Goal: Check status: Check status

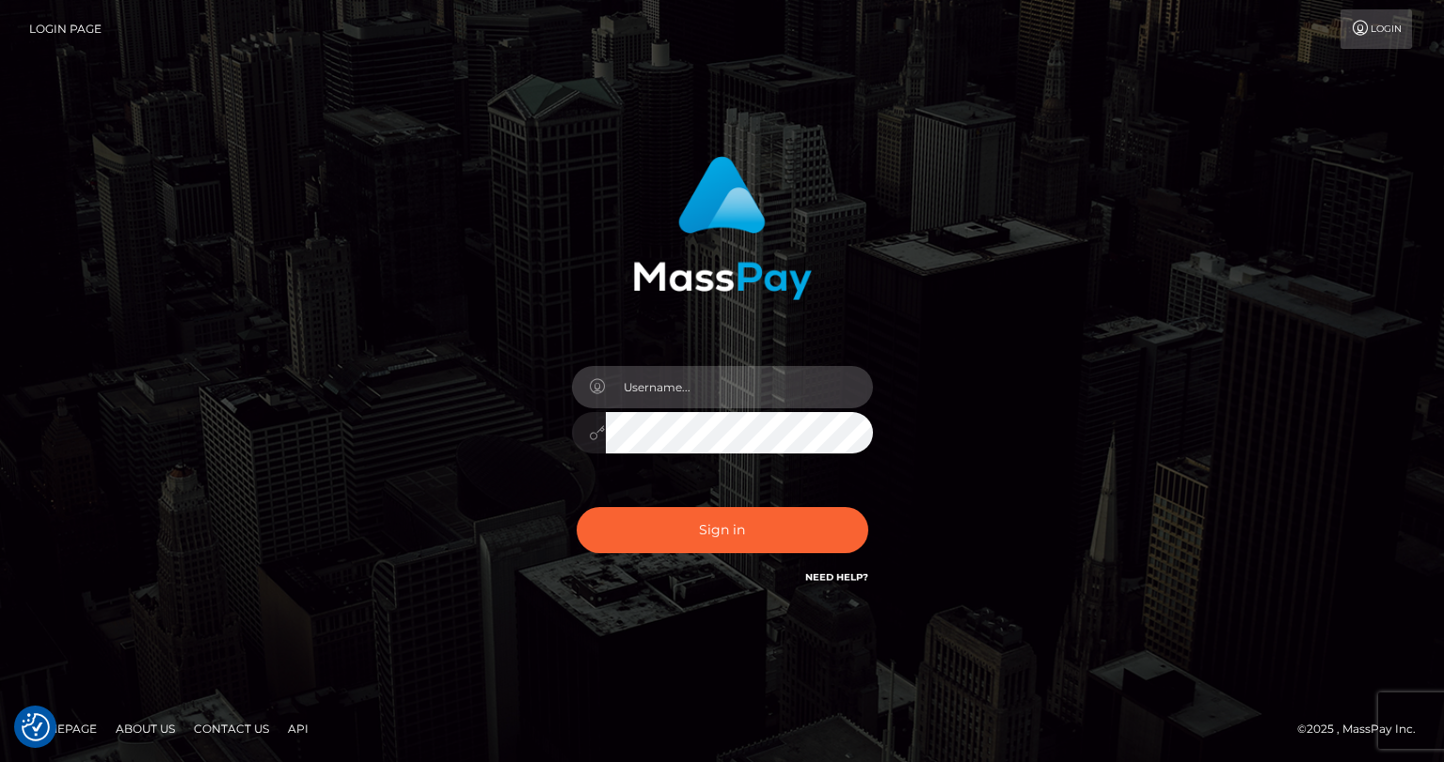
click at [673, 394] on input "text" at bounding box center [739, 387] width 267 height 42
type input "tatyanafansly1"
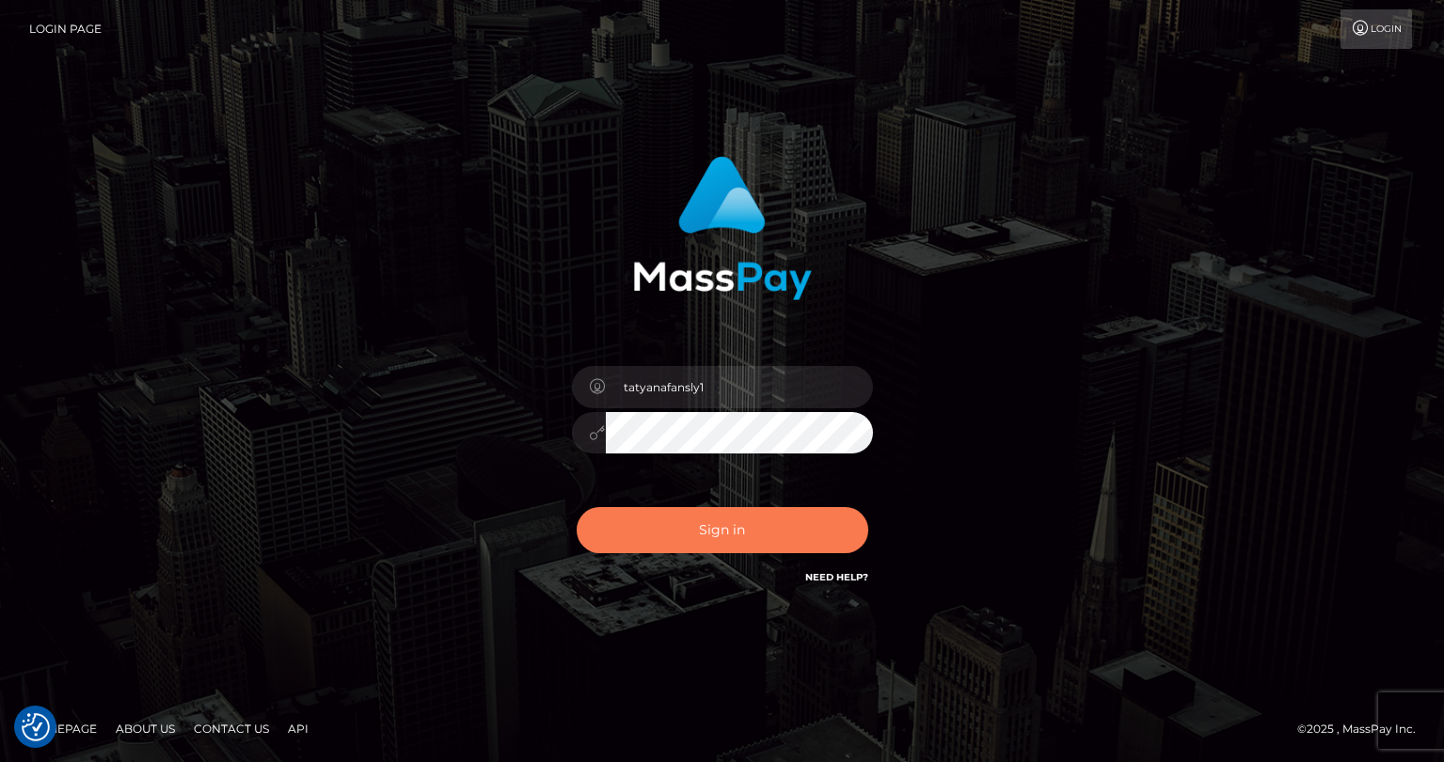
click at [748, 524] on button "Sign in" at bounding box center [723, 530] width 292 height 46
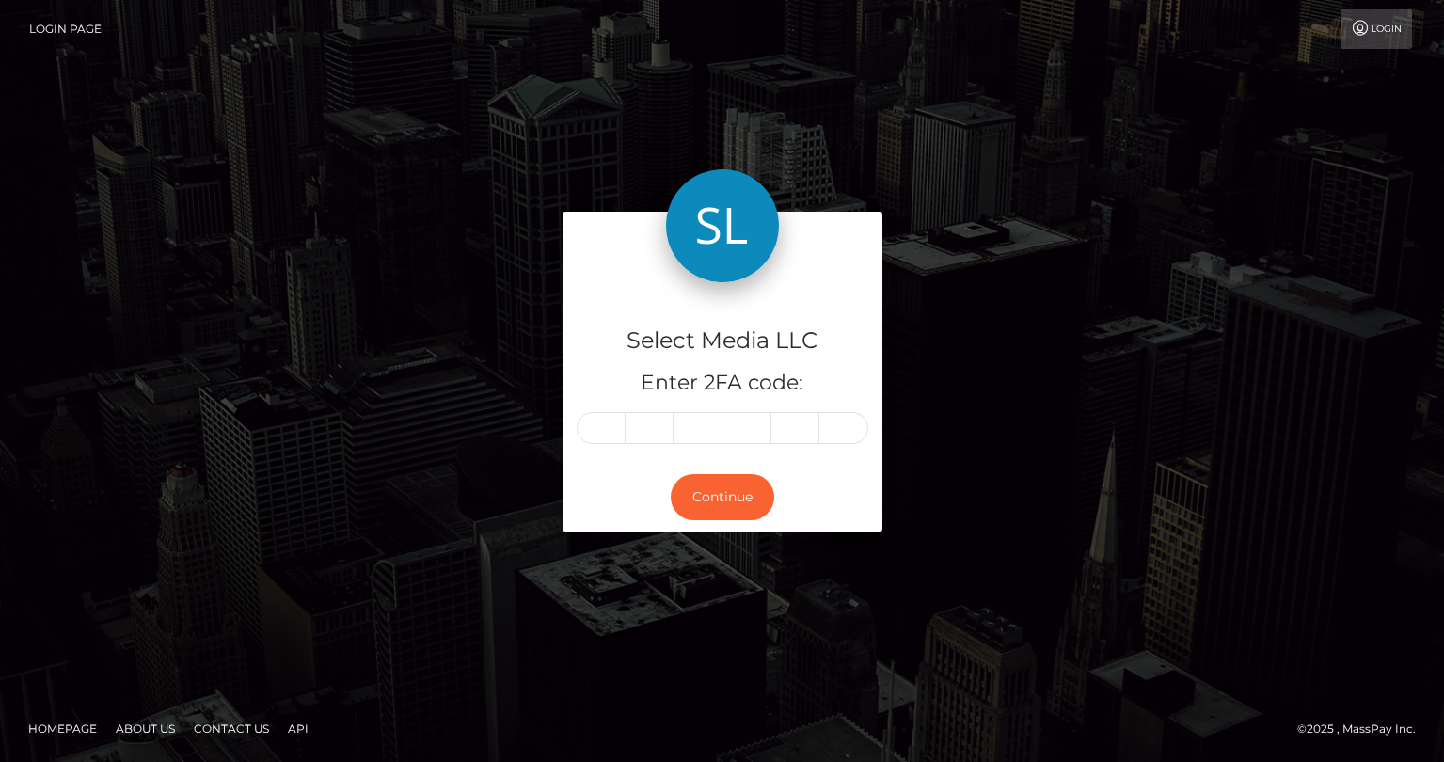
click at [614, 428] on input "text" at bounding box center [601, 428] width 49 height 32
type input "9"
type input "0"
type input "1"
type input "4"
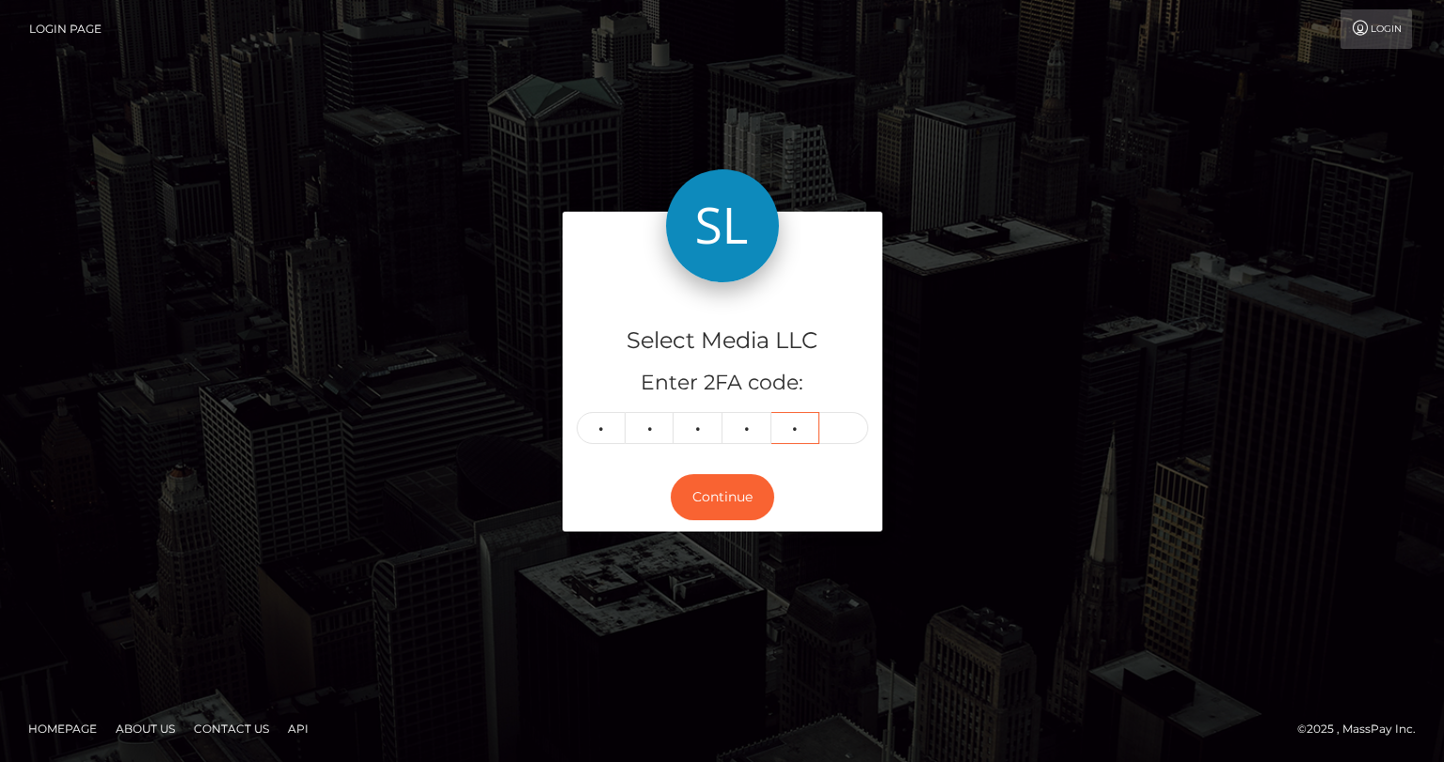
type input "1"
type input "4"
click at [712, 502] on button "Continue" at bounding box center [722, 497] width 103 height 46
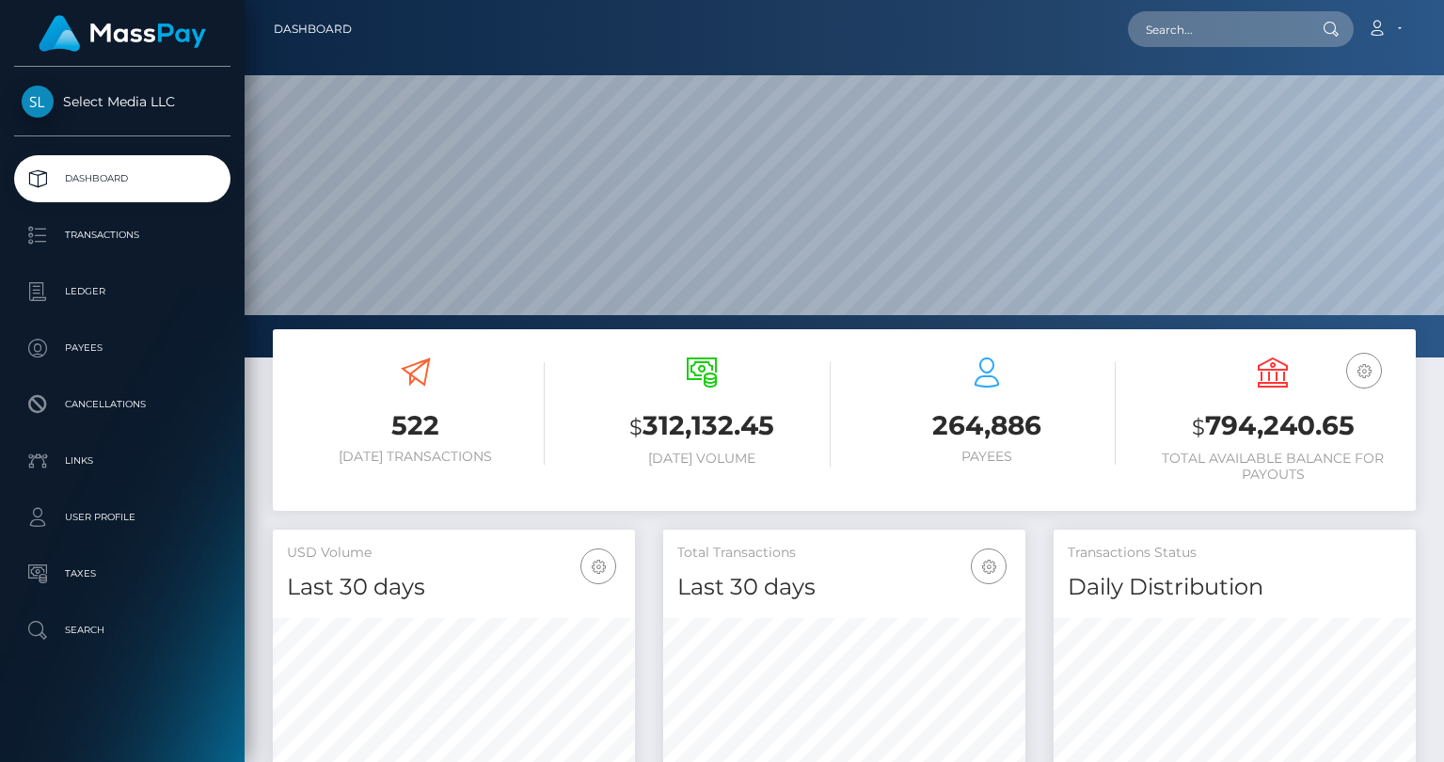
scroll to position [333, 362]
click at [1225, 436] on h3 "$ 794,240.65" at bounding box center [1273, 426] width 258 height 39
copy h3 "794,240.65"
click at [123, 290] on p "Ledger" at bounding box center [122, 292] width 201 height 28
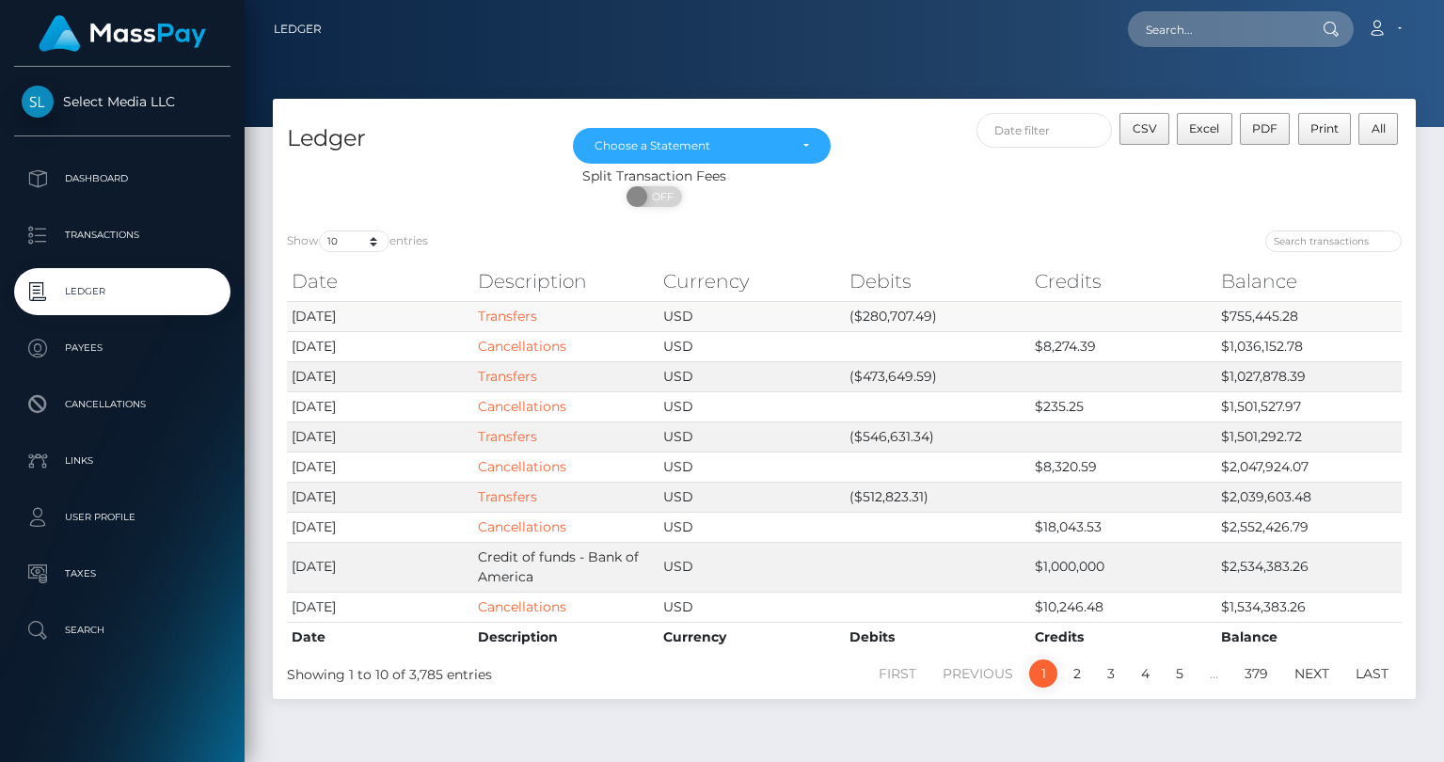
click at [1233, 313] on td "$755,445.28" at bounding box center [1310, 316] width 186 height 30
copy td "755,445.28"
